Goal: Transaction & Acquisition: Obtain resource

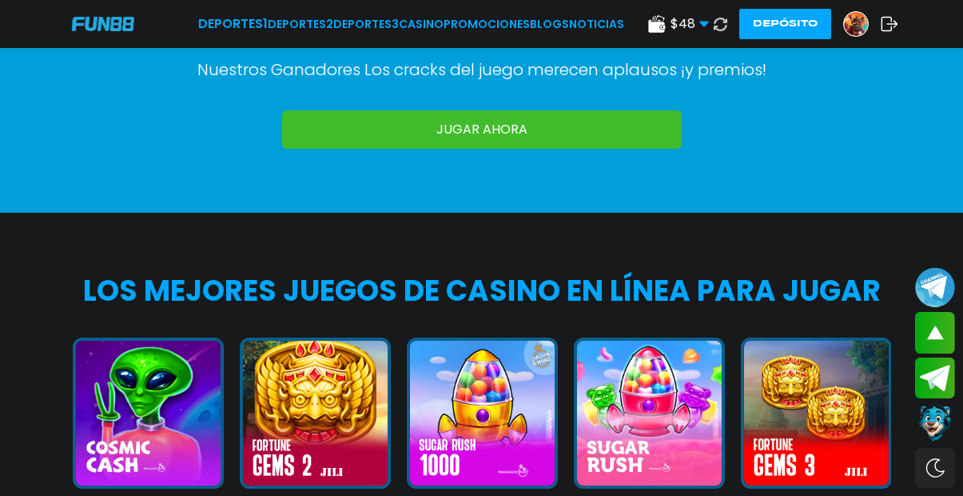
scroll to position [1148, 0]
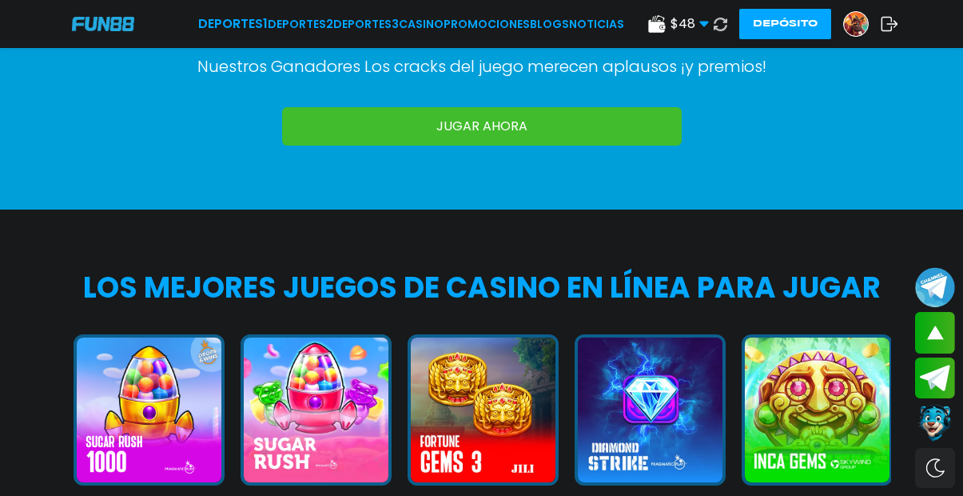
click at [497, 334] on button "Fortune Gems 3" at bounding box center [475, 426] width 167 height 185
click at [497, 334] on div at bounding box center [483, 418] width 151 height 169
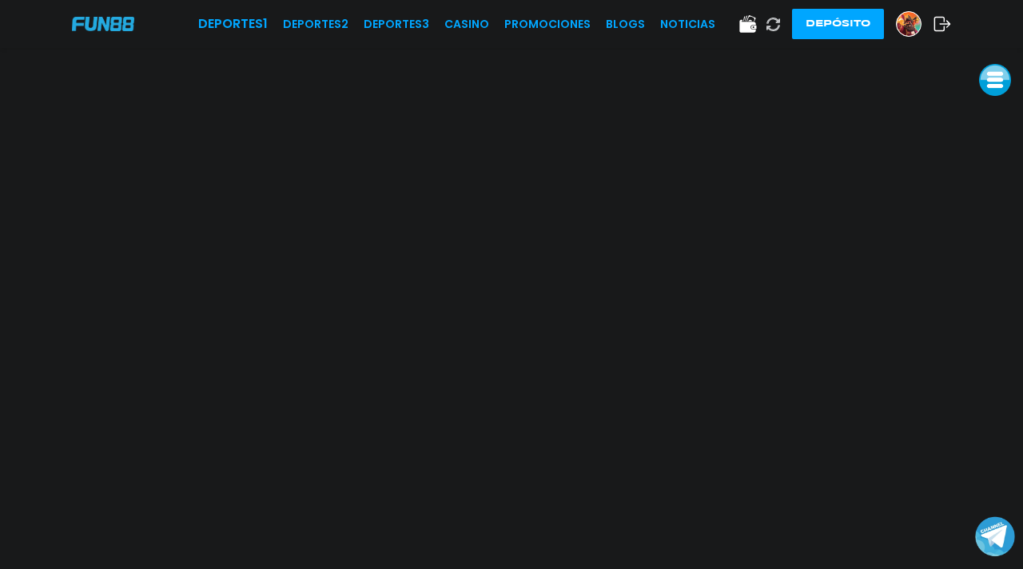
click at [962, 453] on body "Deportes 1 Deportes 2 Deportes 3 CASINO Promociones BLOGS NOTICIAS Depósito" at bounding box center [511, 284] width 1023 height 569
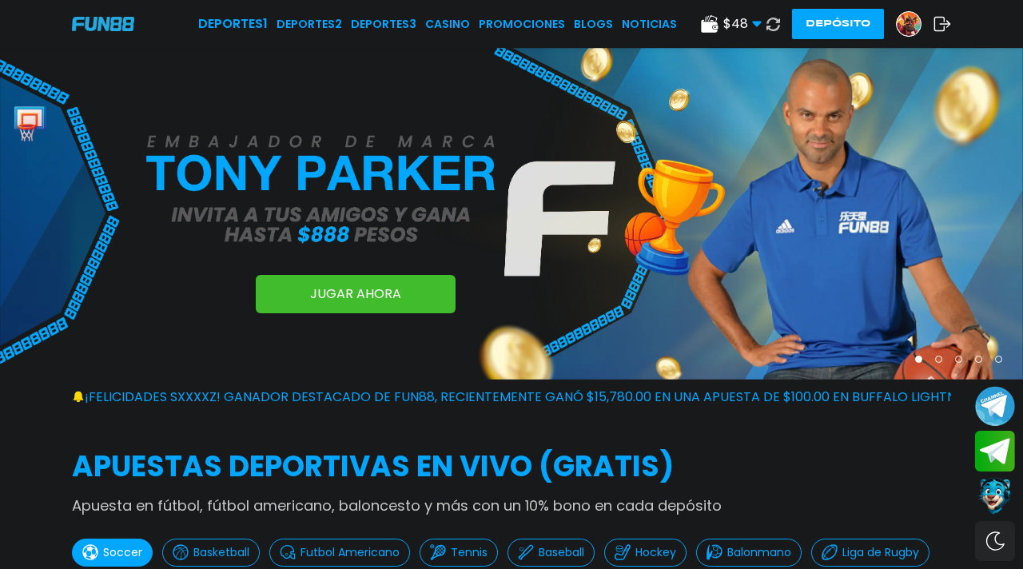
click at [719, 23] on icon at bounding box center [710, 24] width 18 height 18
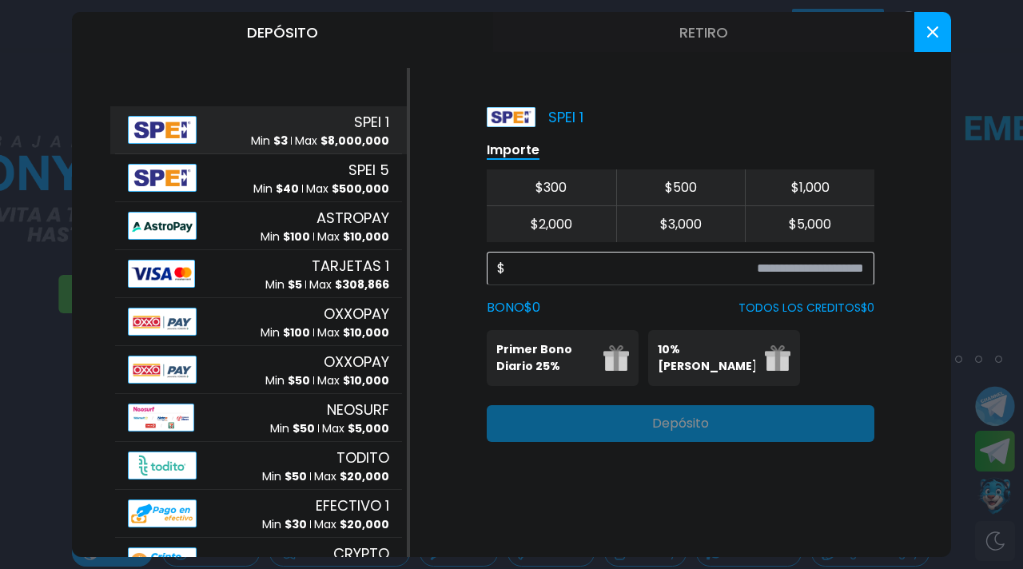
click at [935, 26] on button at bounding box center [932, 32] width 37 height 40
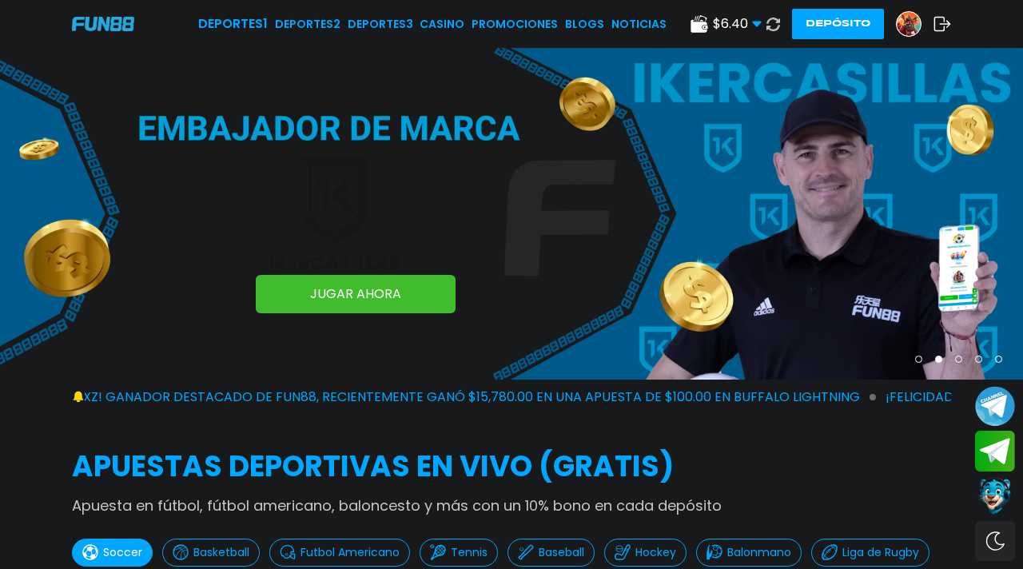
click at [910, 21] on img at bounding box center [909, 24] width 24 height 24
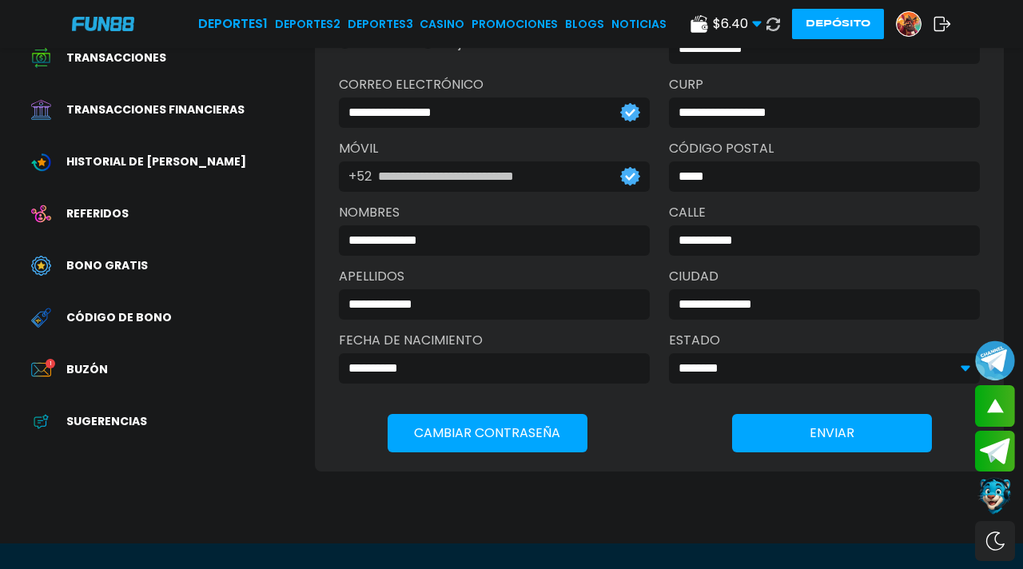
scroll to position [189, 0]
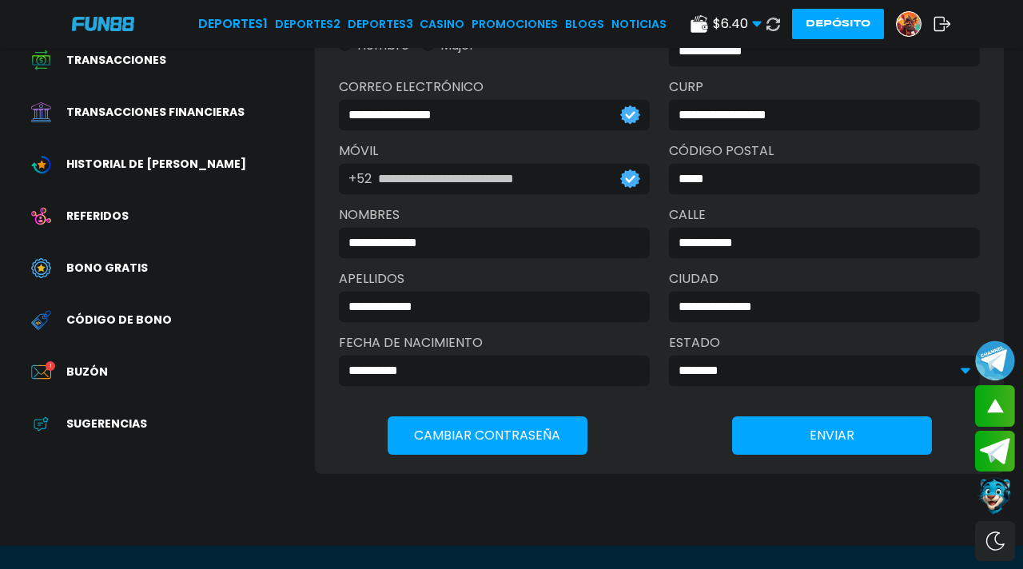
click at [83, 354] on div "Buzón 1" at bounding box center [167, 372] width 296 height 36
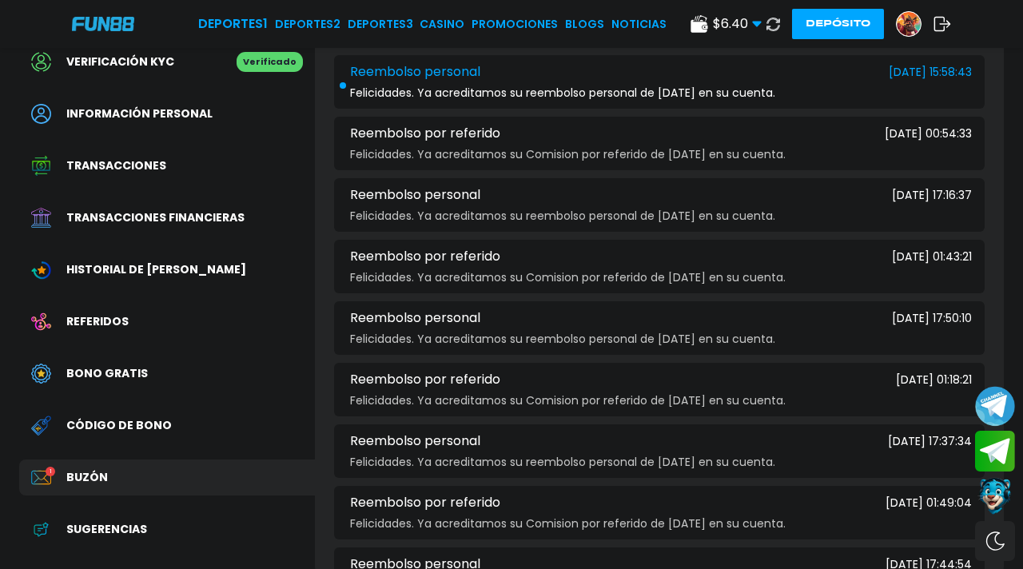
scroll to position [82, 0]
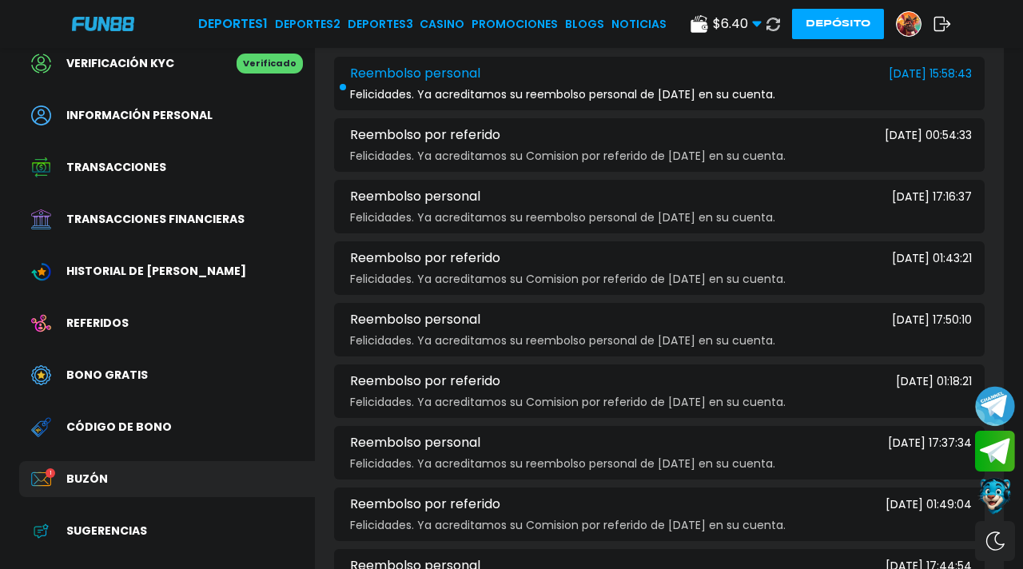
click at [111, 359] on div "Bono Gratis" at bounding box center [167, 375] width 296 height 36
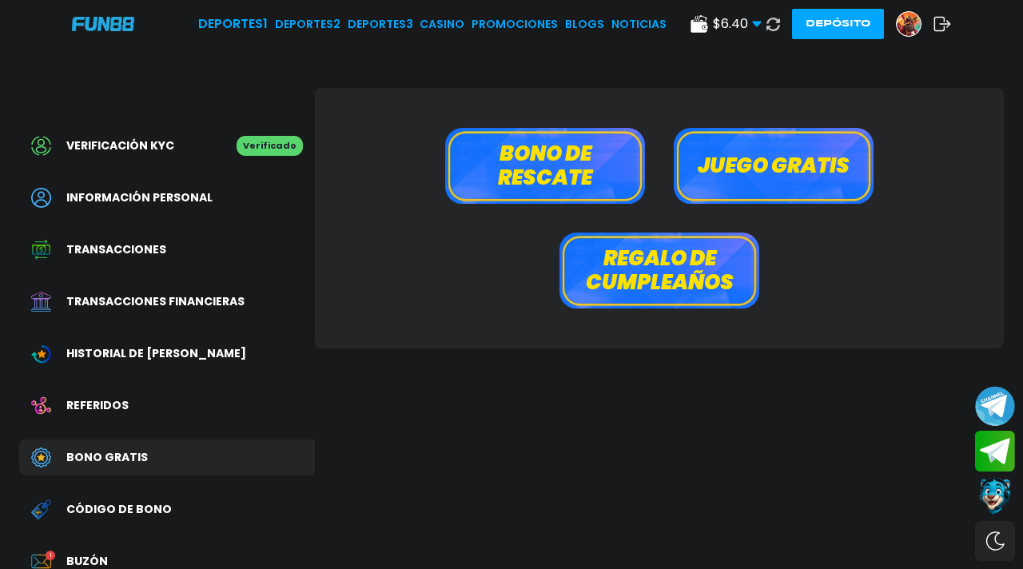
click at [593, 166] on button "Bono de rescate" at bounding box center [545, 166] width 200 height 76
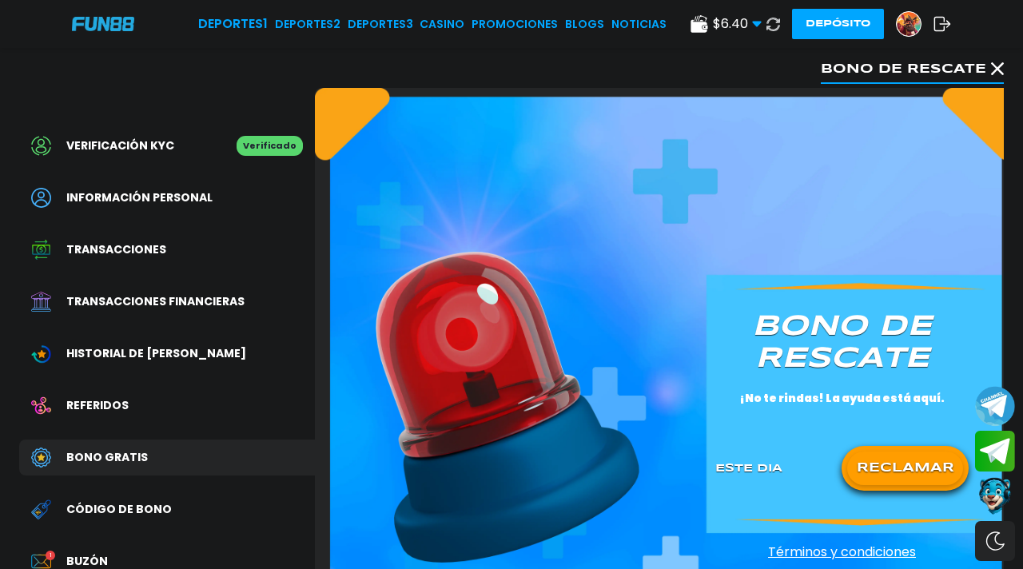
click at [911, 477] on button "RECLAMAR" at bounding box center [905, 469] width 116 height 34
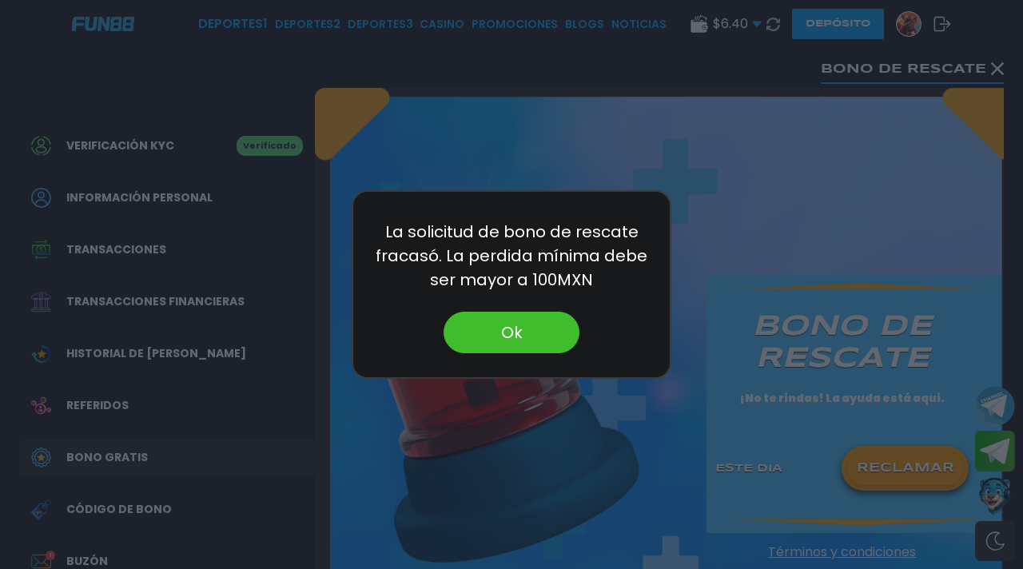
click at [552, 330] on button "Ok" at bounding box center [512, 333] width 136 height 42
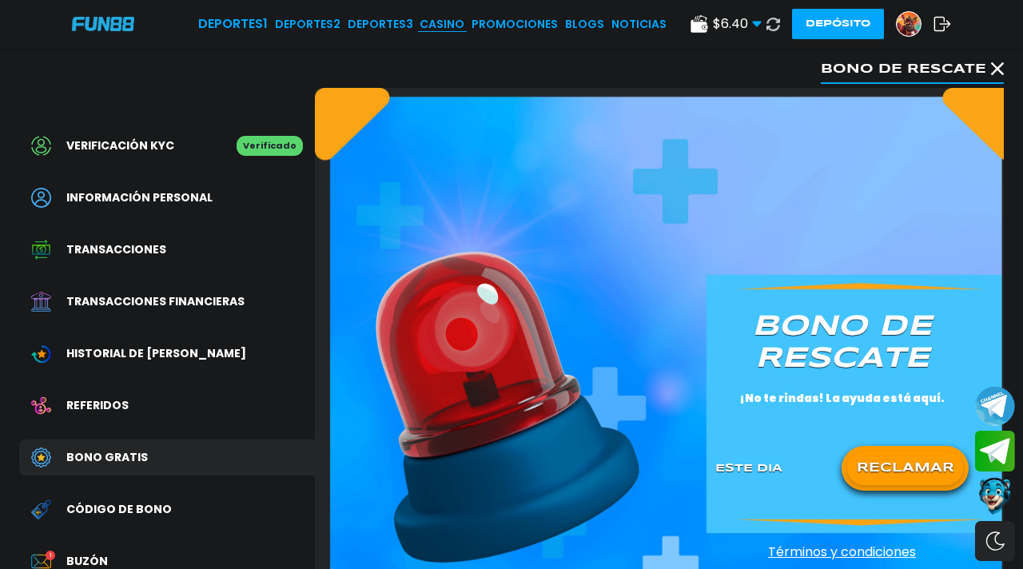
click at [464, 18] on link "CASINO" at bounding box center [442, 24] width 45 height 17
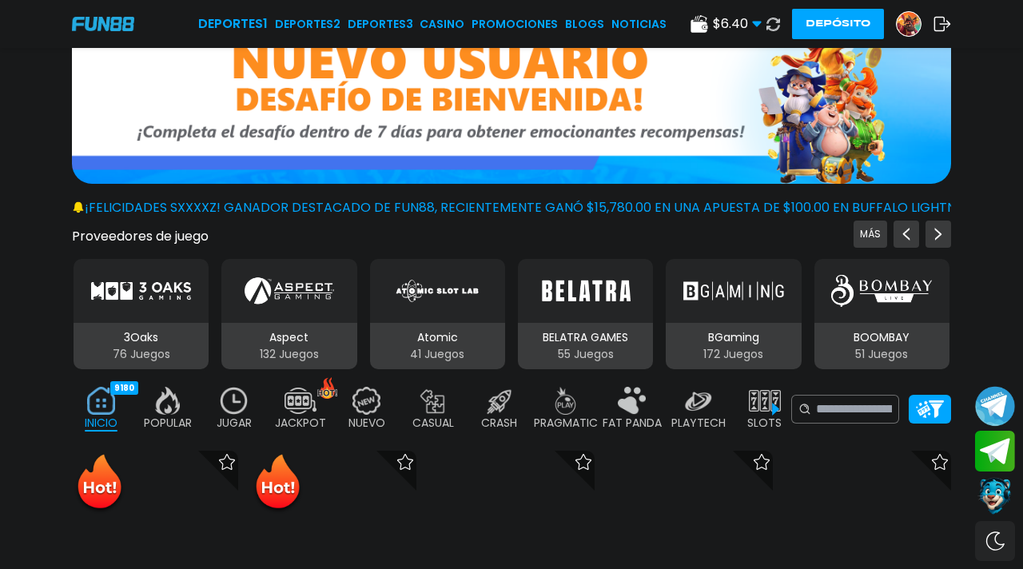
scroll to position [213, 0]
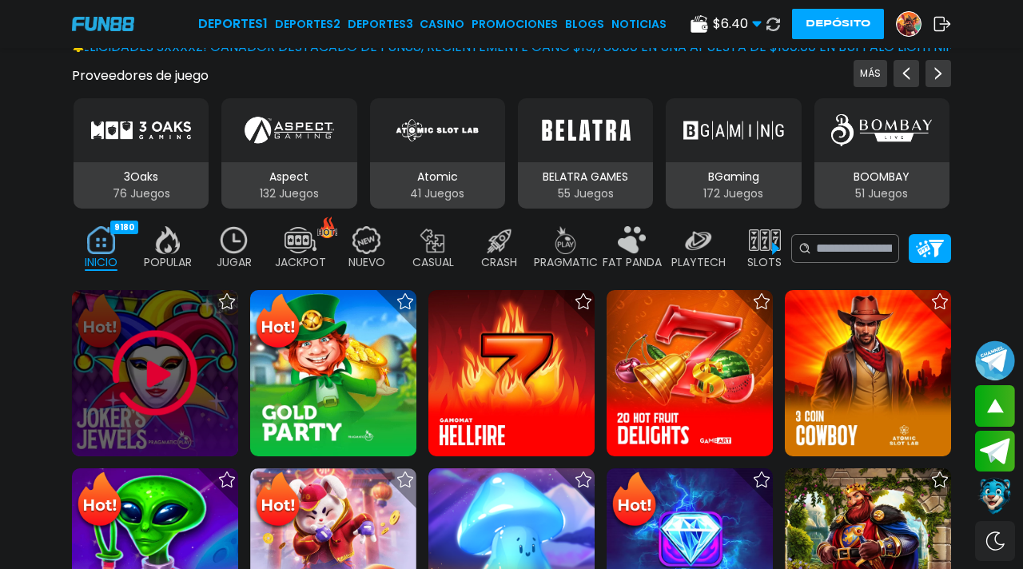
click at [151, 369] on img at bounding box center [155, 373] width 96 height 96
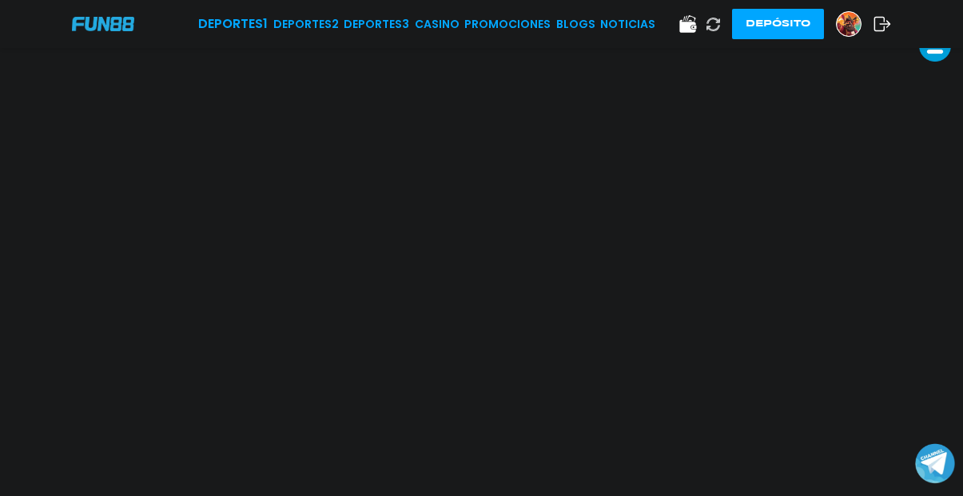
scroll to position [70, 0]
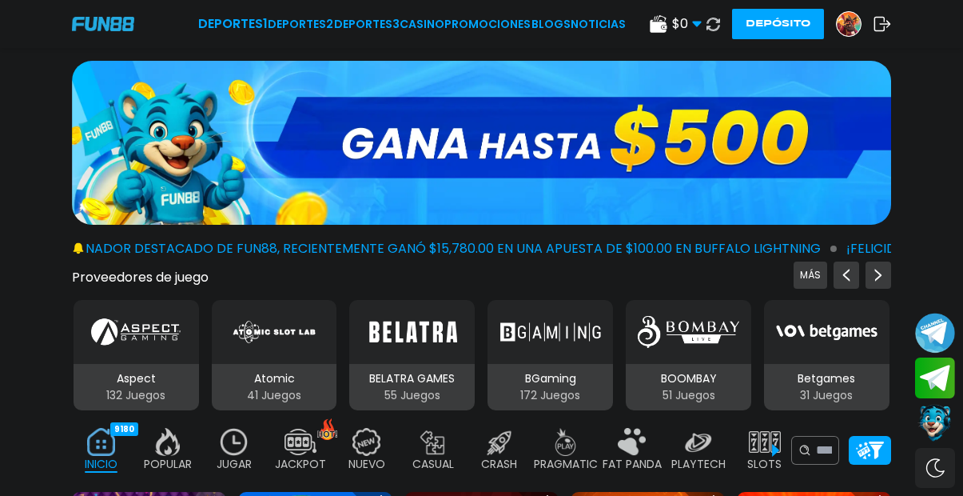
click at [886, 30] on icon at bounding box center [883, 24] width 18 height 16
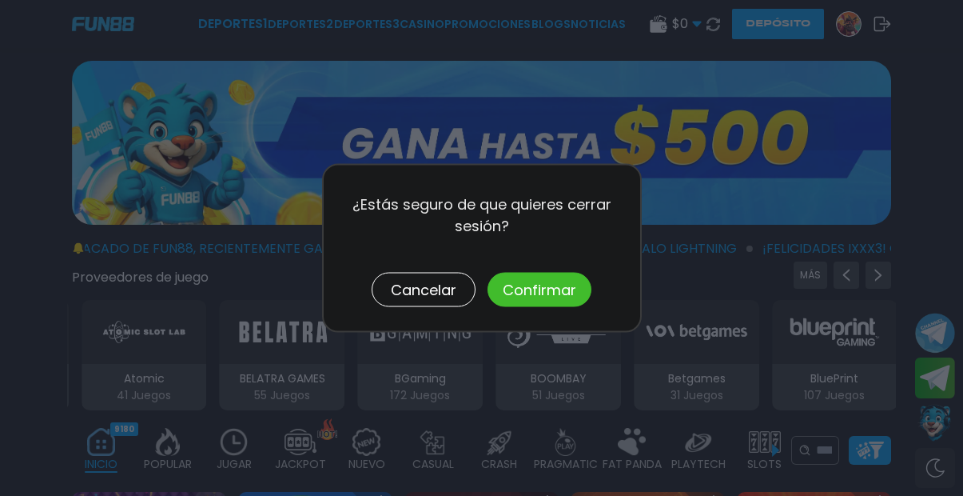
click at [538, 291] on button "Confirmar" at bounding box center [540, 290] width 104 height 34
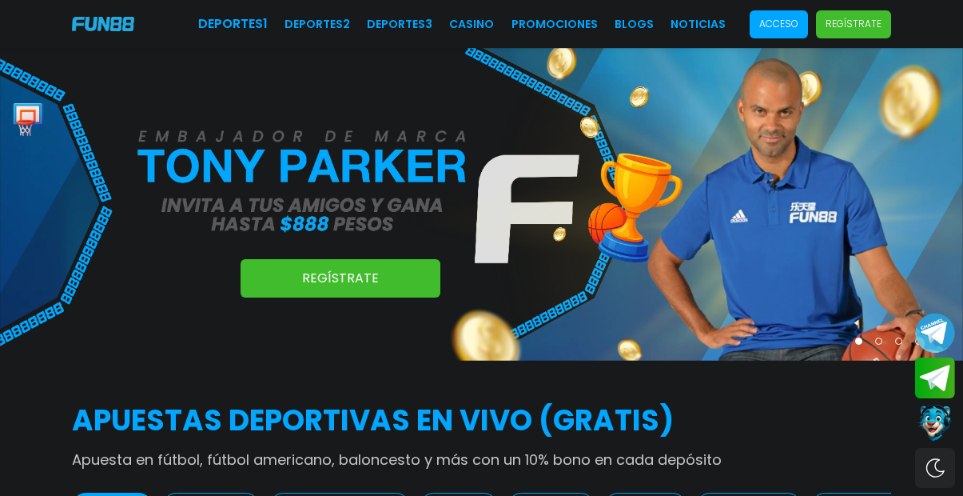
click at [790, 14] on span "Acceso" at bounding box center [779, 24] width 58 height 28
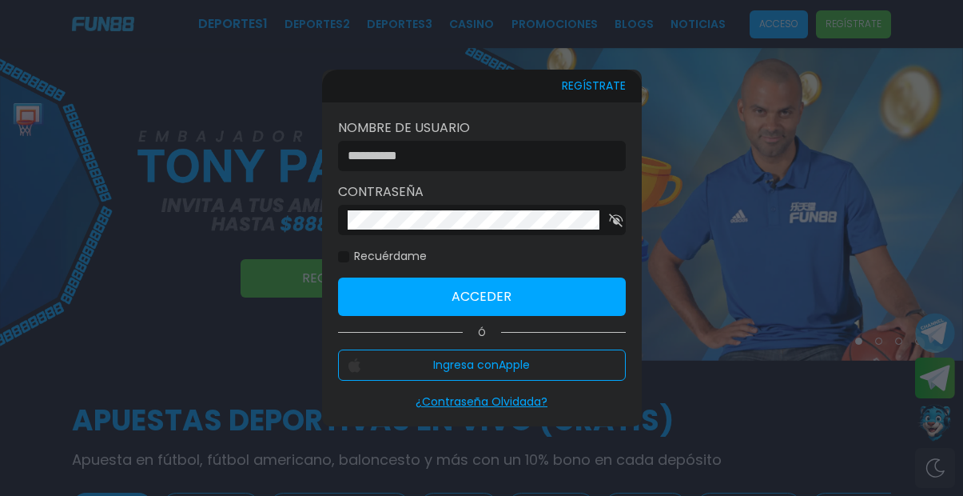
click at [454, 157] on input at bounding box center [477, 155] width 259 height 19
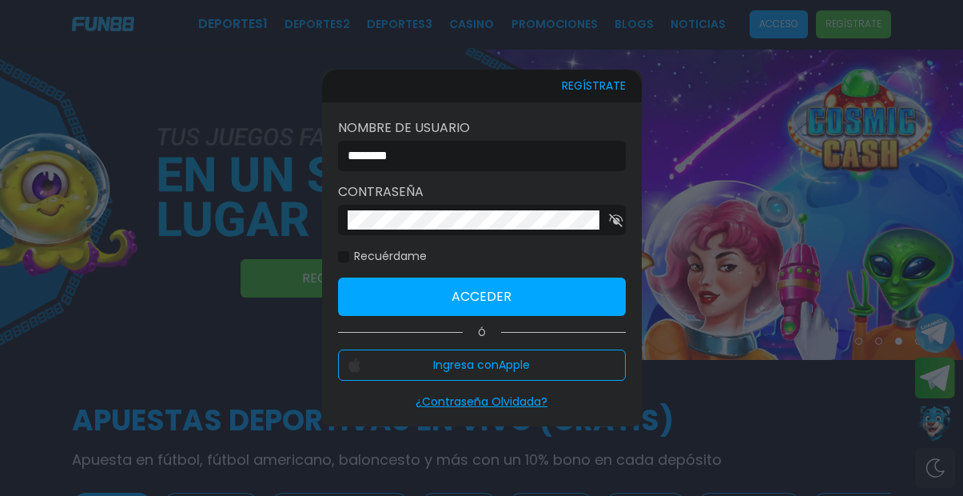
type input "********"
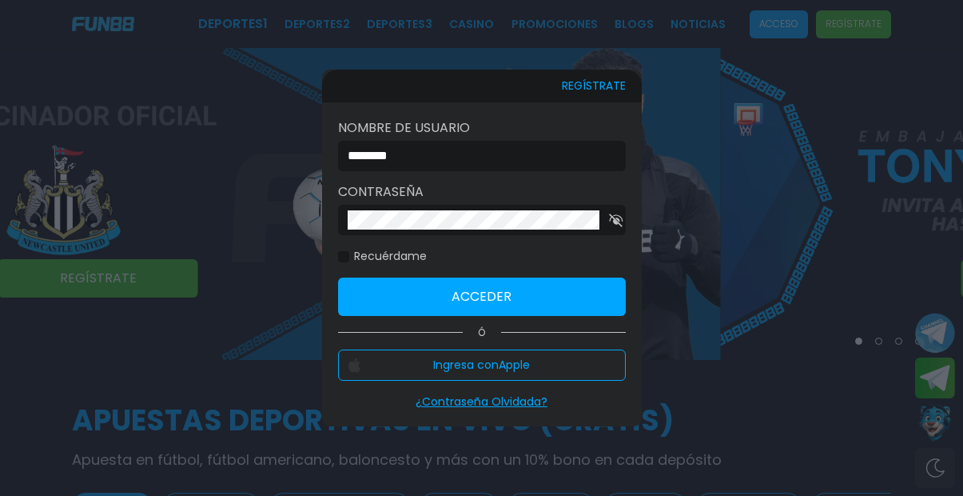
click button "Acceder" at bounding box center [482, 296] width 288 height 38
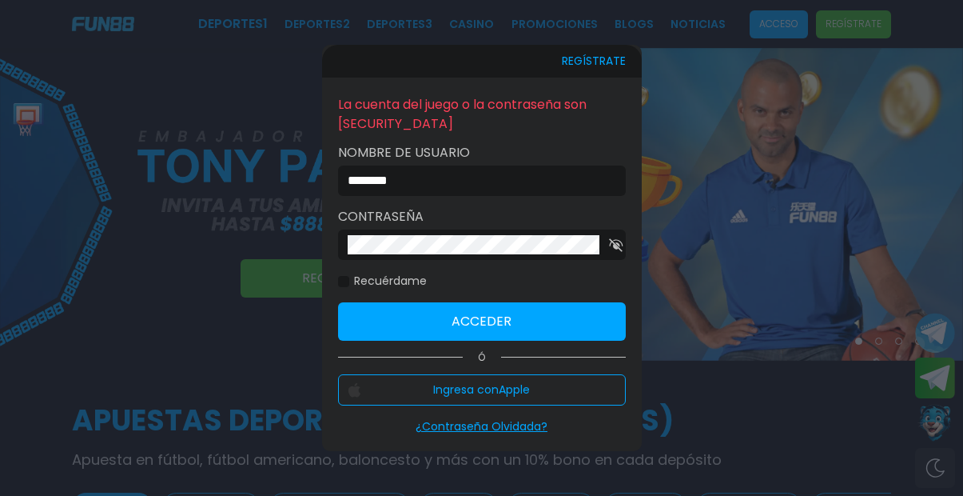
click at [616, 246] on icon "button" at bounding box center [616, 245] width 14 height 14
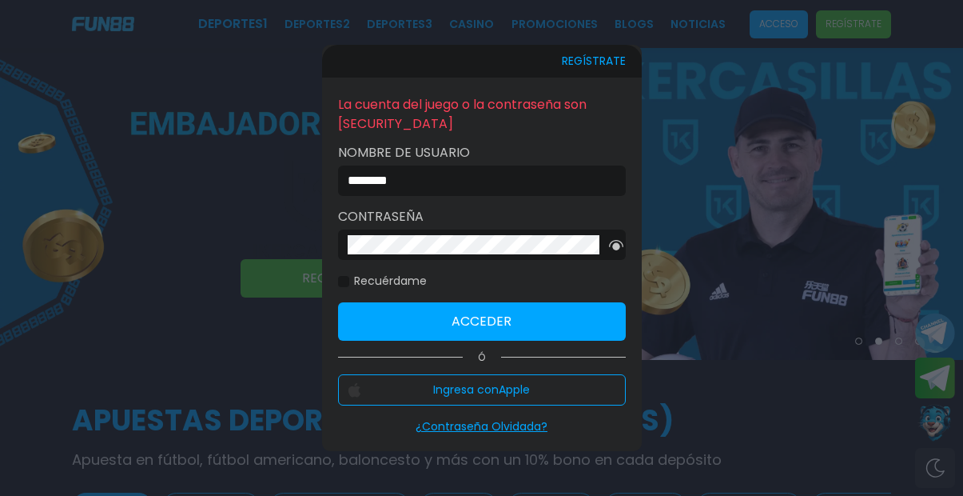
click at [401, 321] on button "Acceder" at bounding box center [482, 321] width 288 height 38
